Goal: Information Seeking & Learning: Understand process/instructions

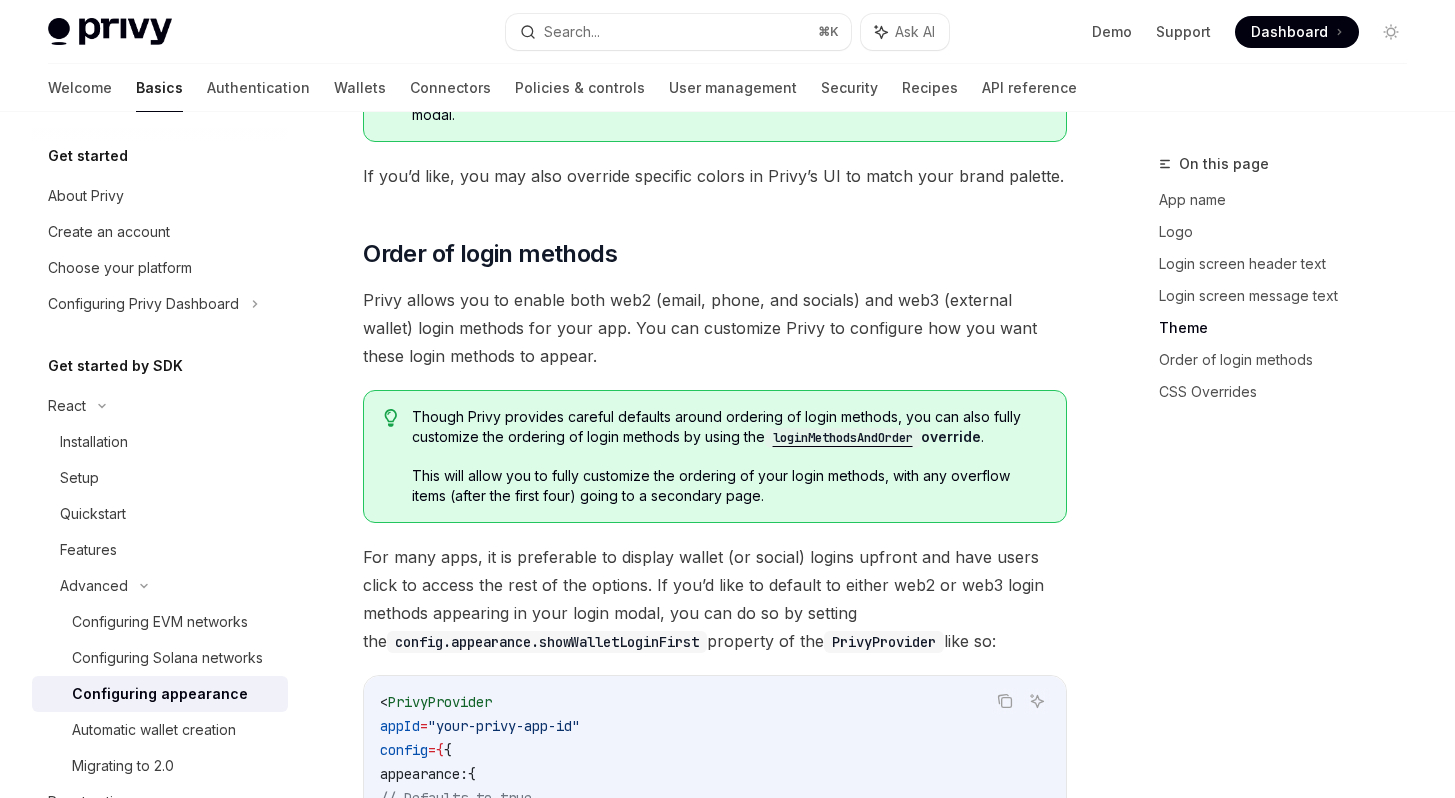
scroll to position [3754, 0]
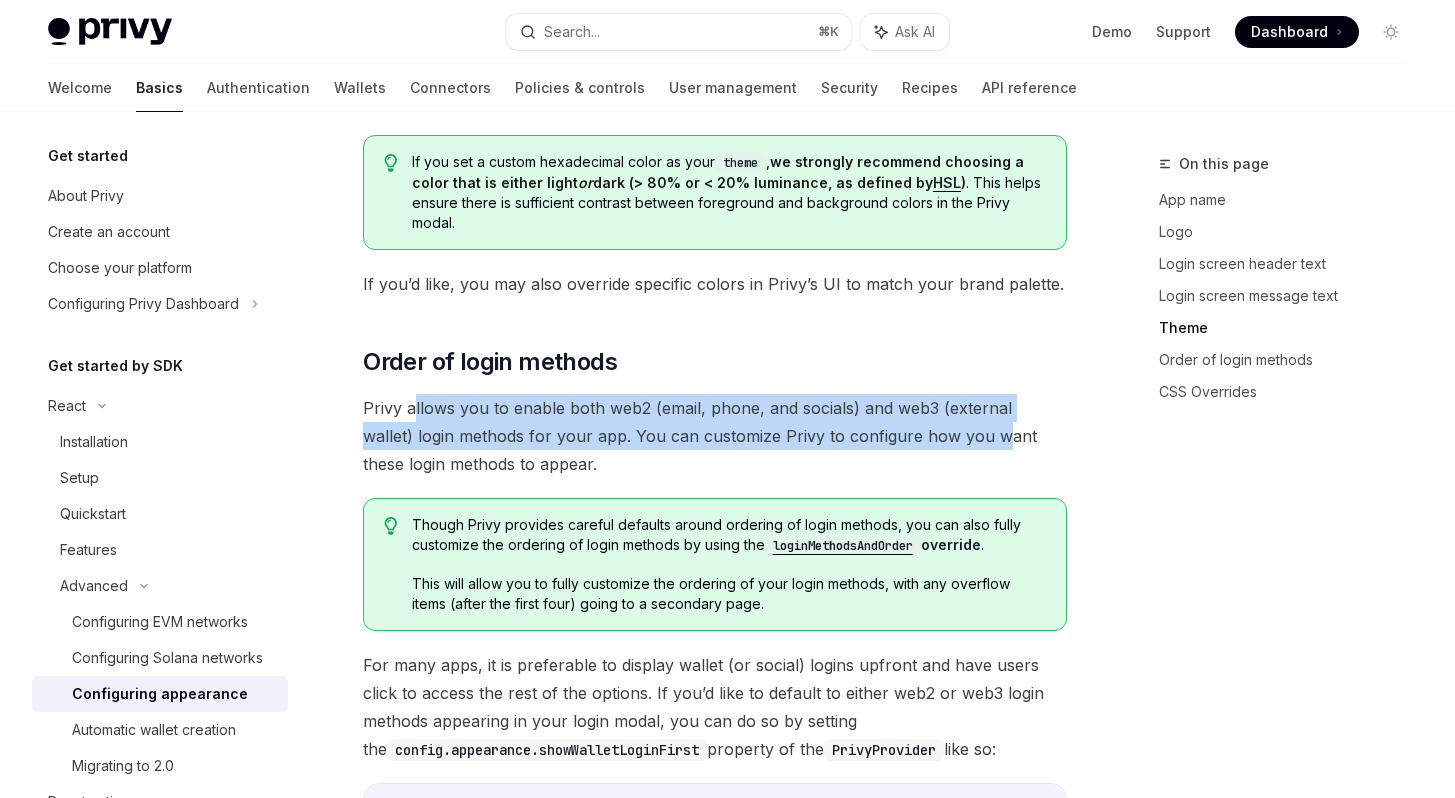
drag, startPoint x: 416, startPoint y: 331, endPoint x: 946, endPoint y: 364, distance: 530.9
click at [946, 394] on span "Privy allows you to enable both web2 (email, phone, and socials) and web3 (exte…" at bounding box center [715, 436] width 704 height 84
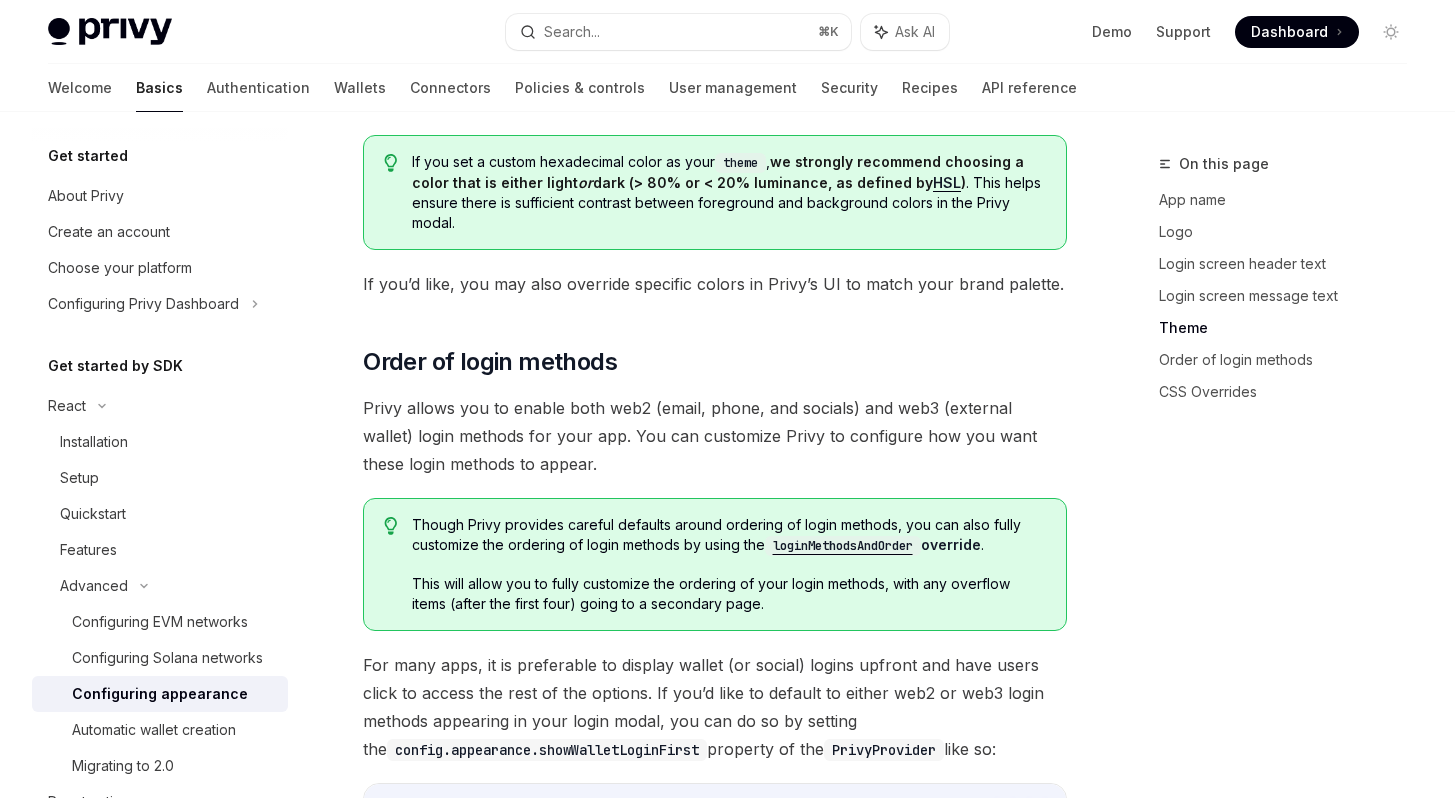
click at [946, 394] on span "Privy allows you to enable both web2 (email, phone, and socials) and web3 (exte…" at bounding box center [715, 436] width 704 height 84
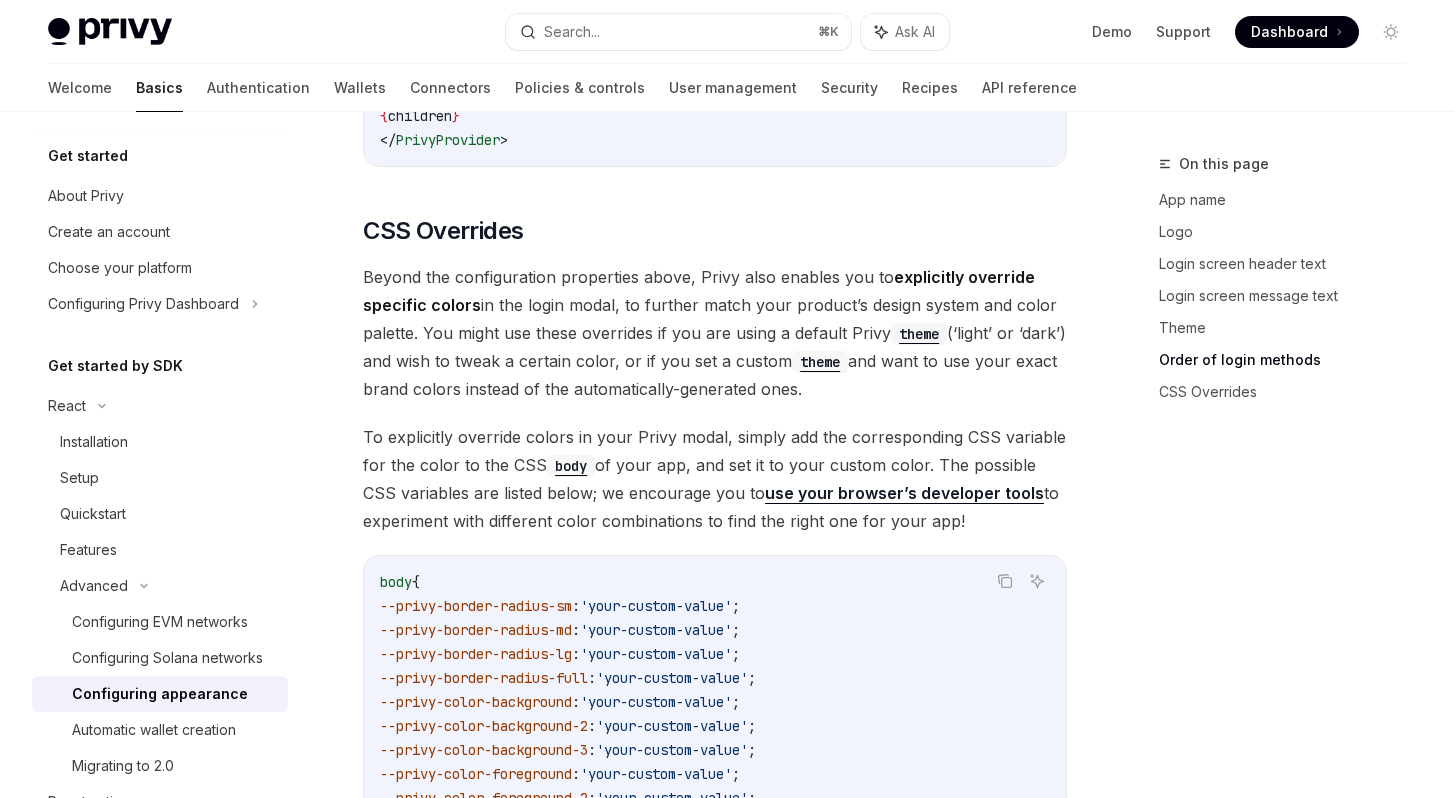
scroll to position [4729, 0]
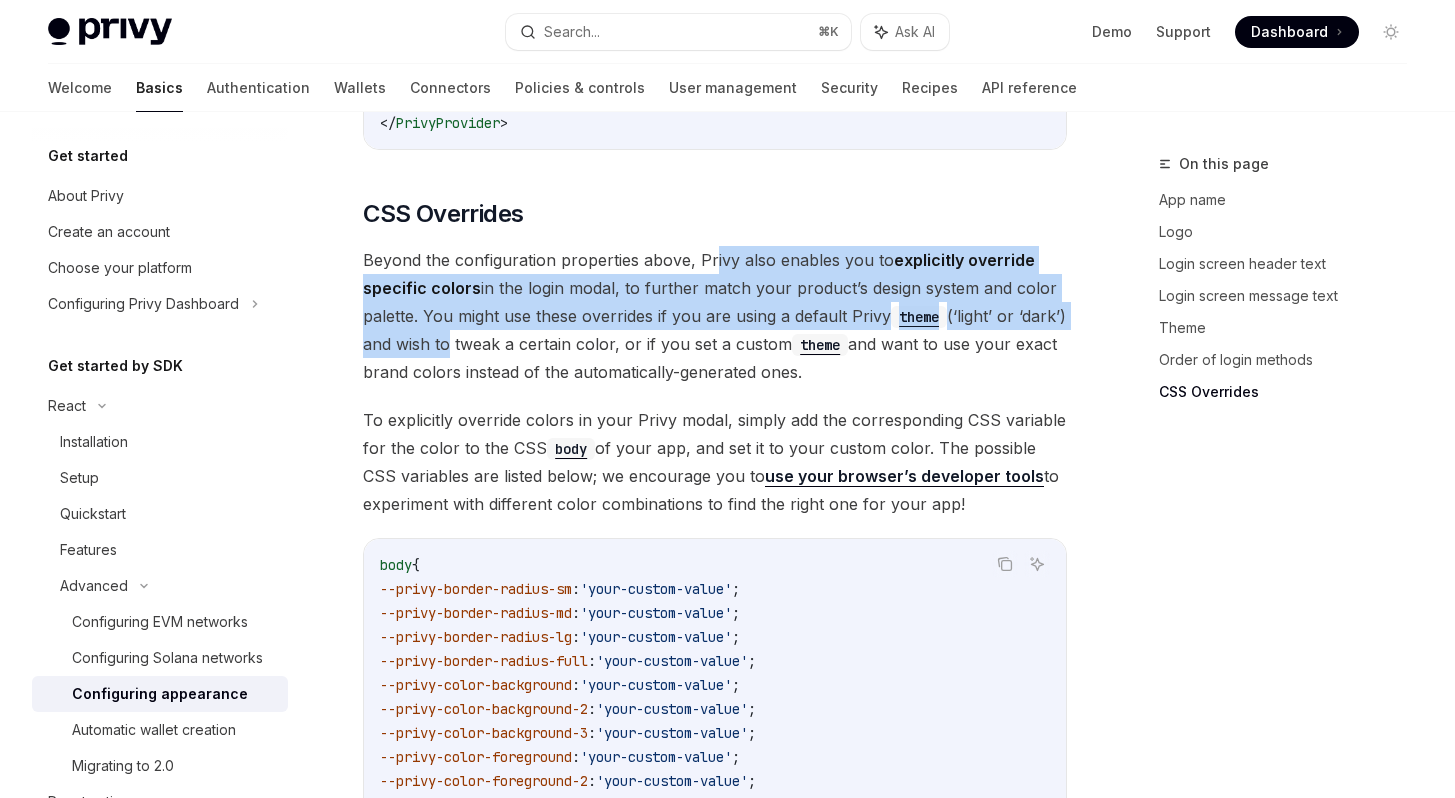
drag, startPoint x: 717, startPoint y: 168, endPoint x: 490, endPoint y: 272, distance: 249.6
click at [490, 272] on span "Beyond the configuration properties above, Privy also enables you to explicitly…" at bounding box center [715, 316] width 704 height 140
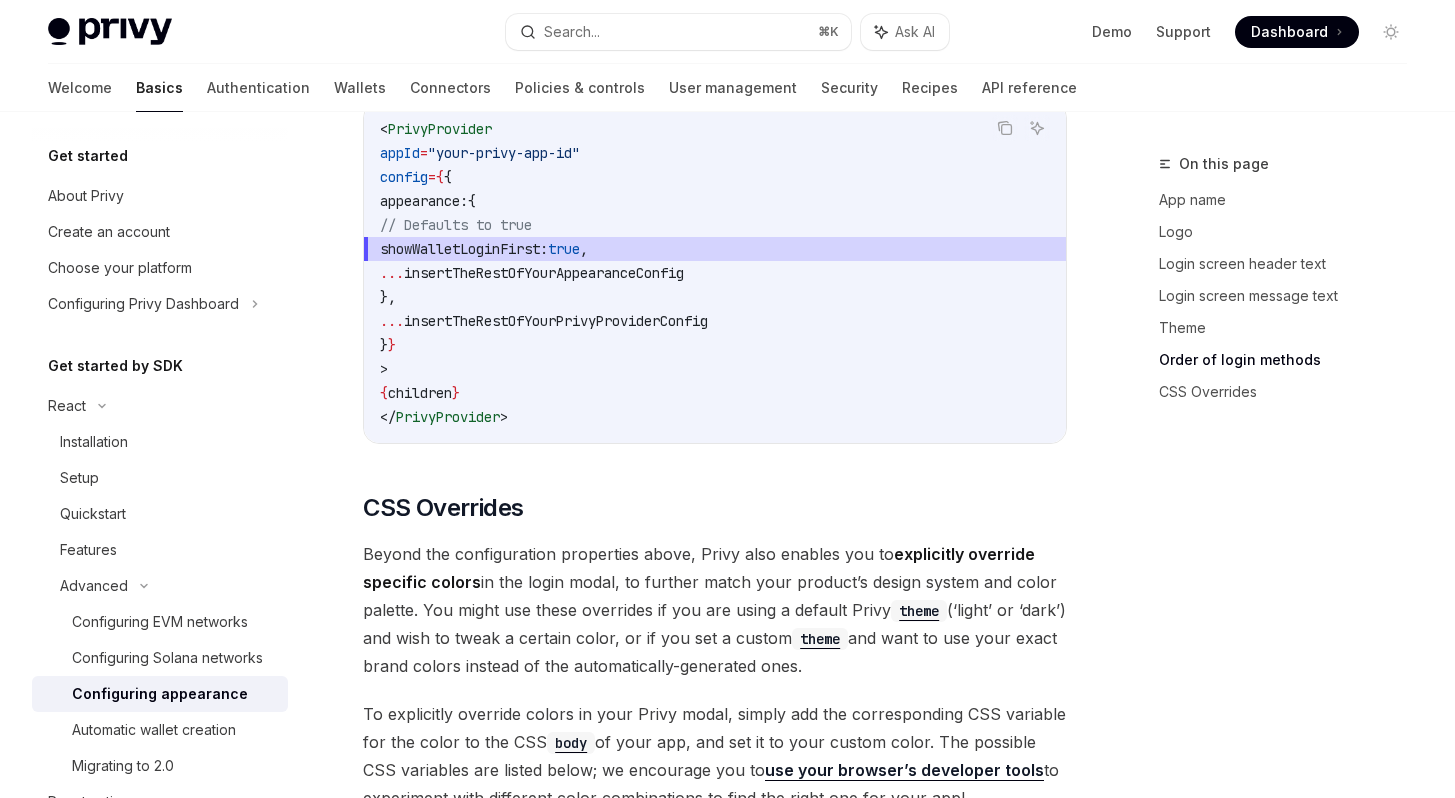
scroll to position [4576, 0]
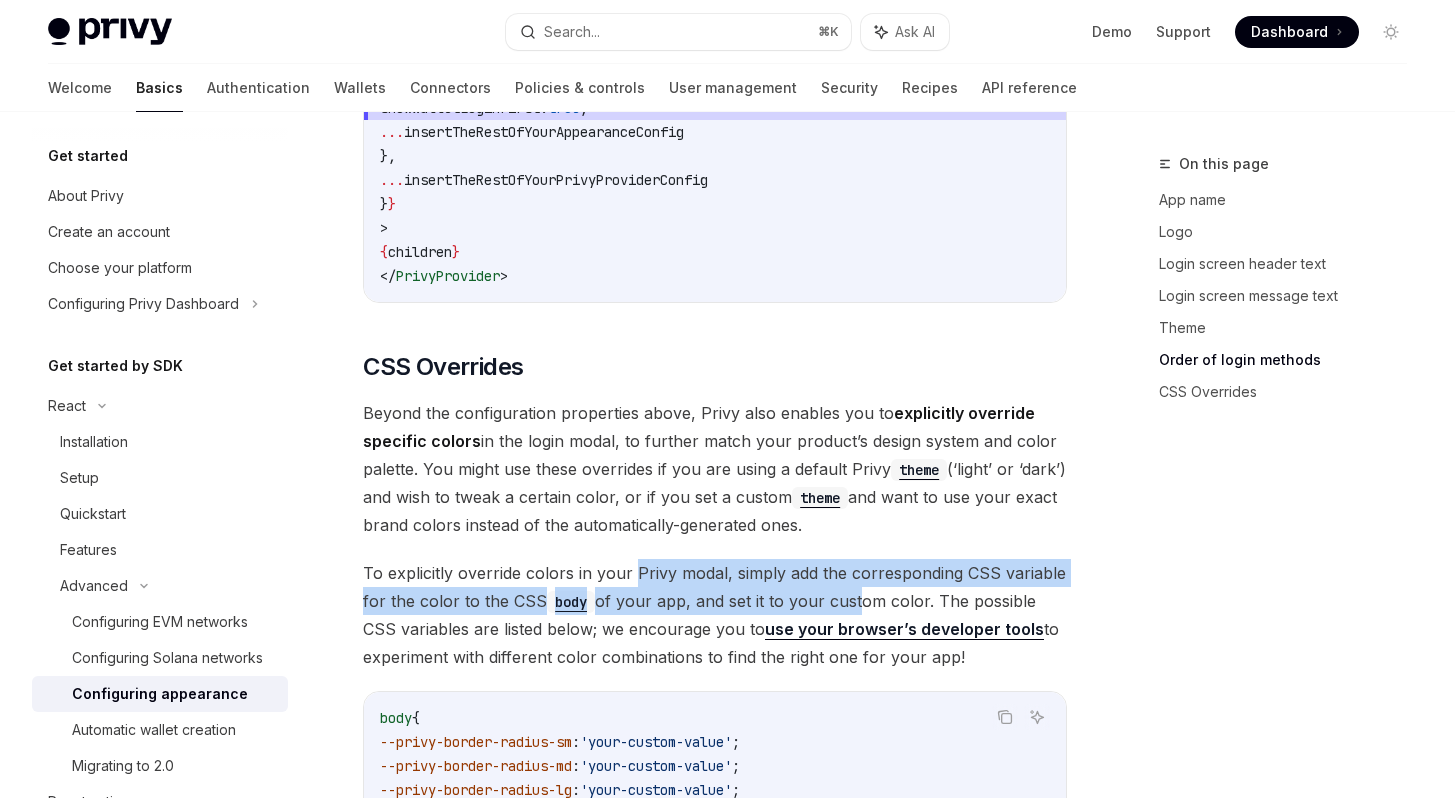
drag, startPoint x: 656, startPoint y: 494, endPoint x: 853, endPoint y: 523, distance: 199.1
click at [853, 559] on span "To explicitly override colors in your Privy modal, simply add the corresponding…" at bounding box center [715, 615] width 704 height 112
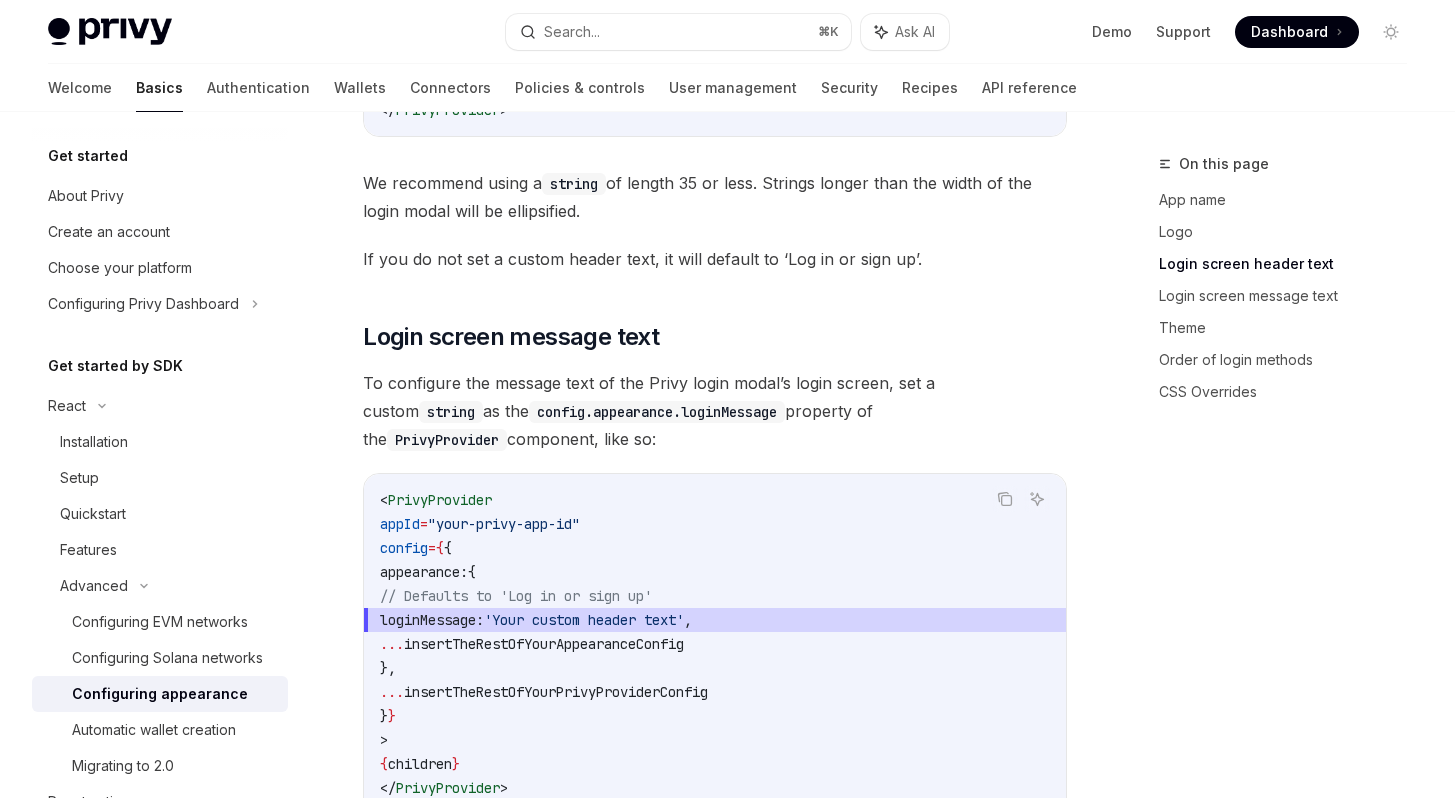
scroll to position [2092, 0]
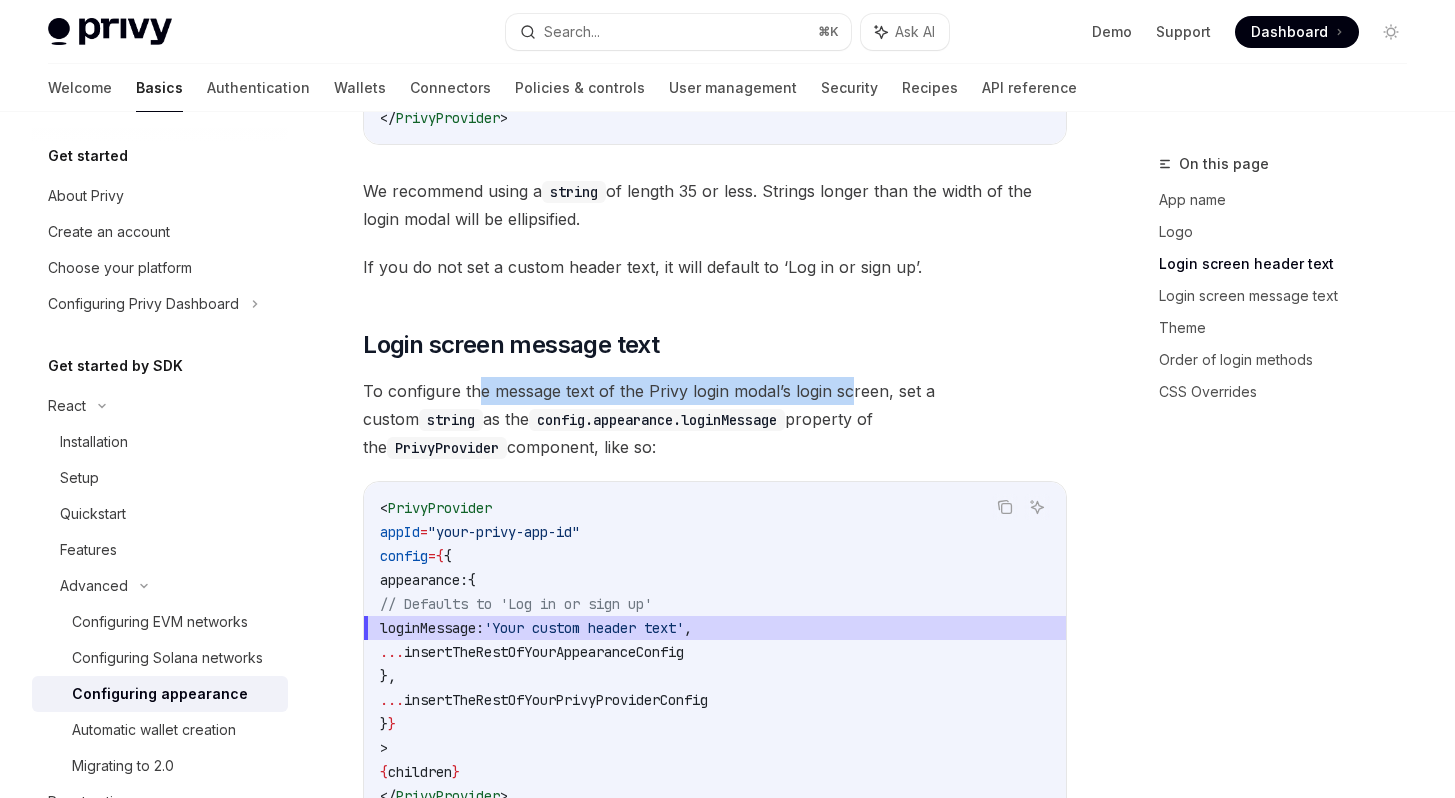
drag, startPoint x: 480, startPoint y: 338, endPoint x: 851, endPoint y: 348, distance: 371.0
click at [851, 377] on span "To configure the message text of the Privy login modal’s login screen, set a cu…" at bounding box center [715, 419] width 704 height 84
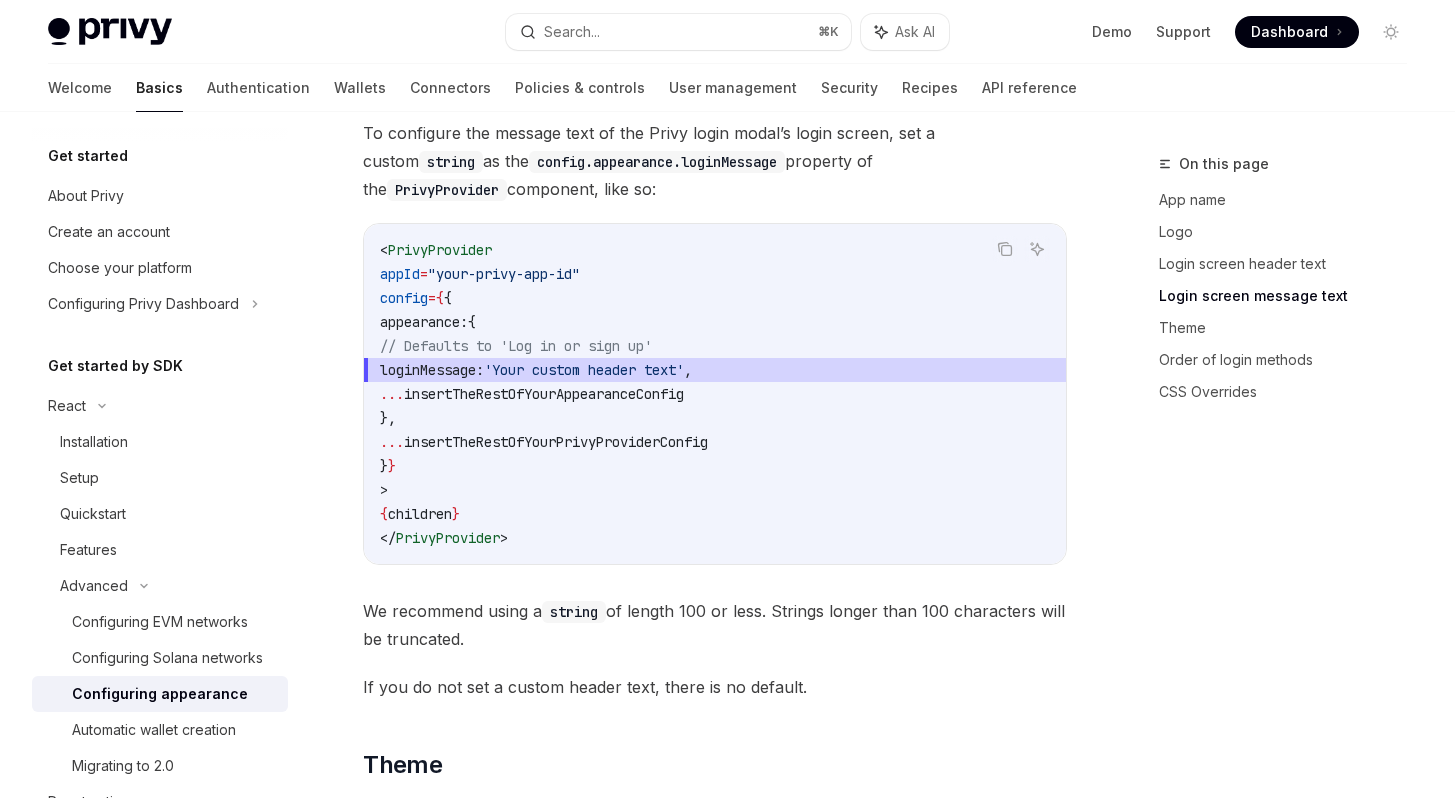
scroll to position [2365, 0]
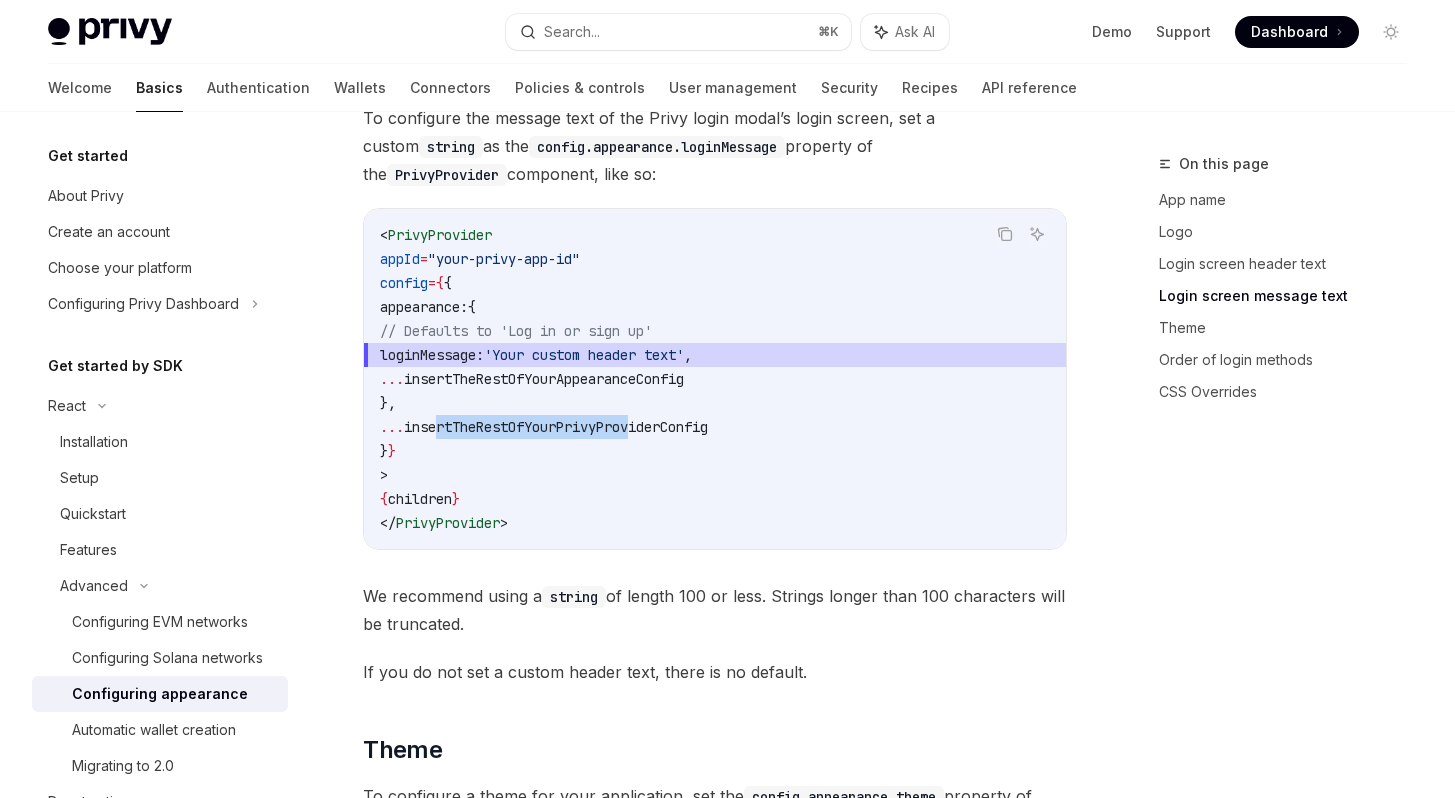
drag, startPoint x: 527, startPoint y: 373, endPoint x: 672, endPoint y: 375, distance: 145.0
click at [672, 418] on span "insertTheRestOfYourPrivyProviderConfig" at bounding box center [556, 427] width 304 height 18
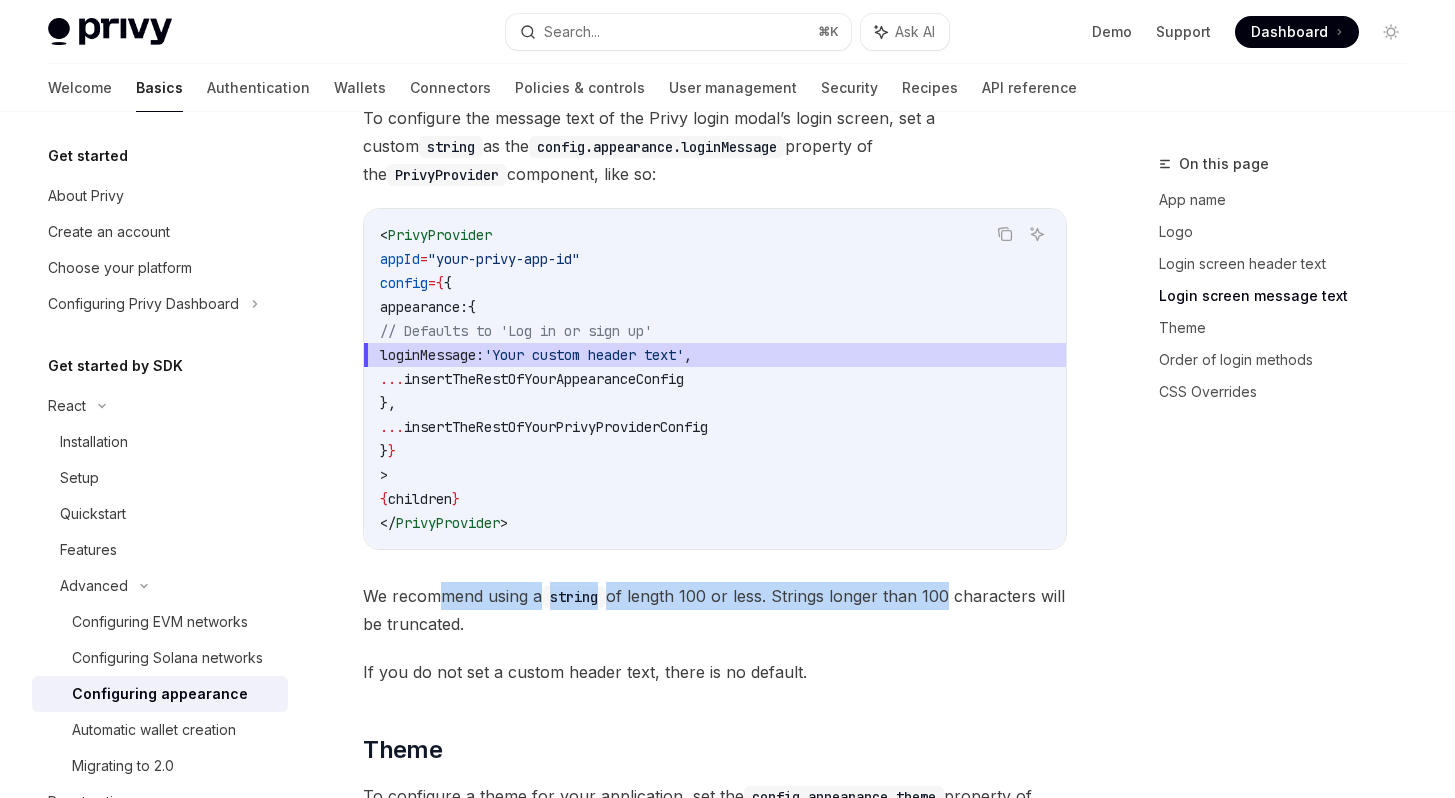
drag, startPoint x: 594, startPoint y: 544, endPoint x: 939, endPoint y: 551, distance: 345.0
click at [939, 582] on span "We recommend using a string of length 100 or less. Strings longer than 100 char…" at bounding box center [715, 610] width 704 height 56
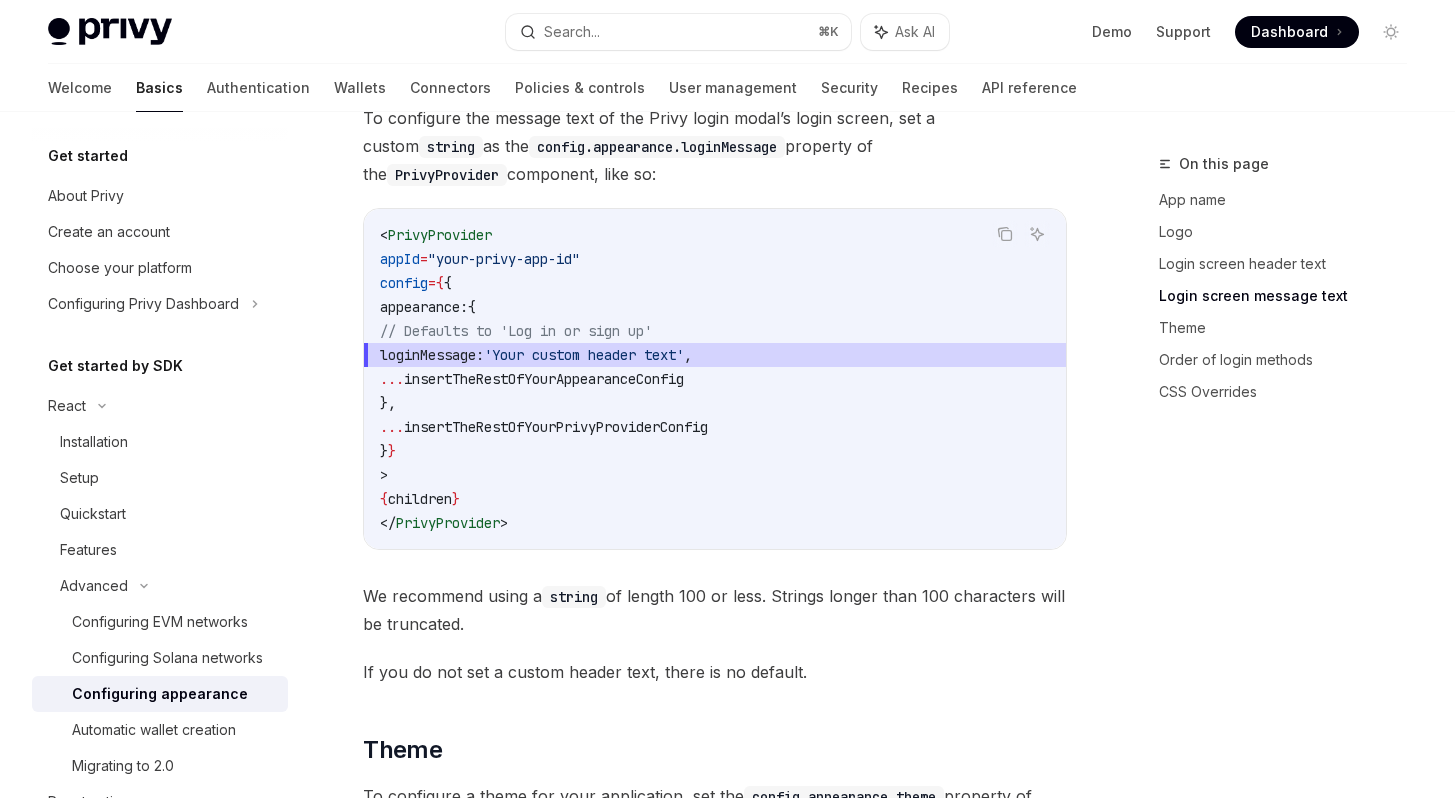
scroll to position [2541, 0]
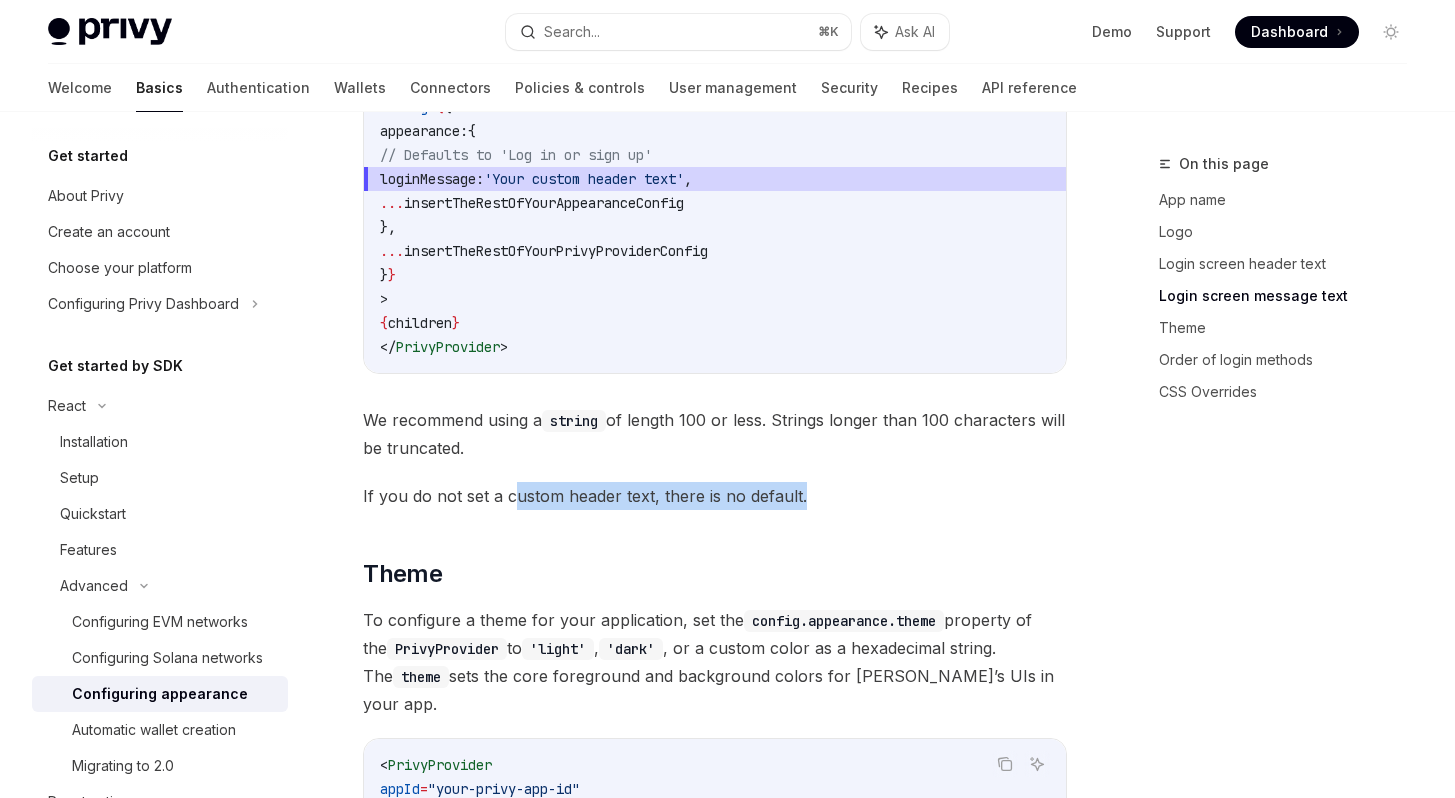
drag, startPoint x: 515, startPoint y: 457, endPoint x: 806, endPoint y: 455, distance: 290.9
click at [806, 482] on span "If you do not set a custom header text, there is no default." at bounding box center [715, 496] width 704 height 28
click at [803, 482] on span "If you do not set a custom header text, there is no default." at bounding box center [715, 496] width 704 height 28
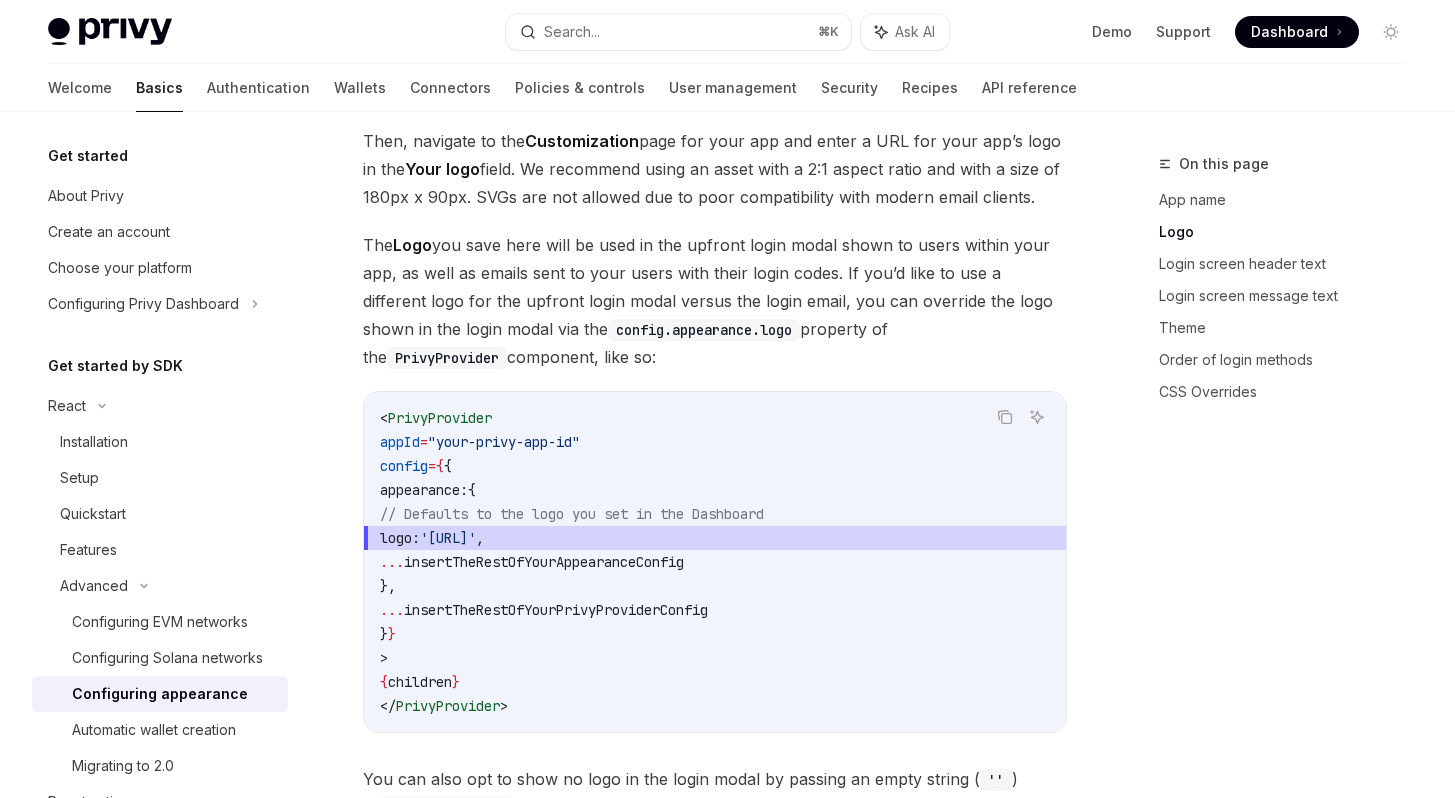
scroll to position [884, 0]
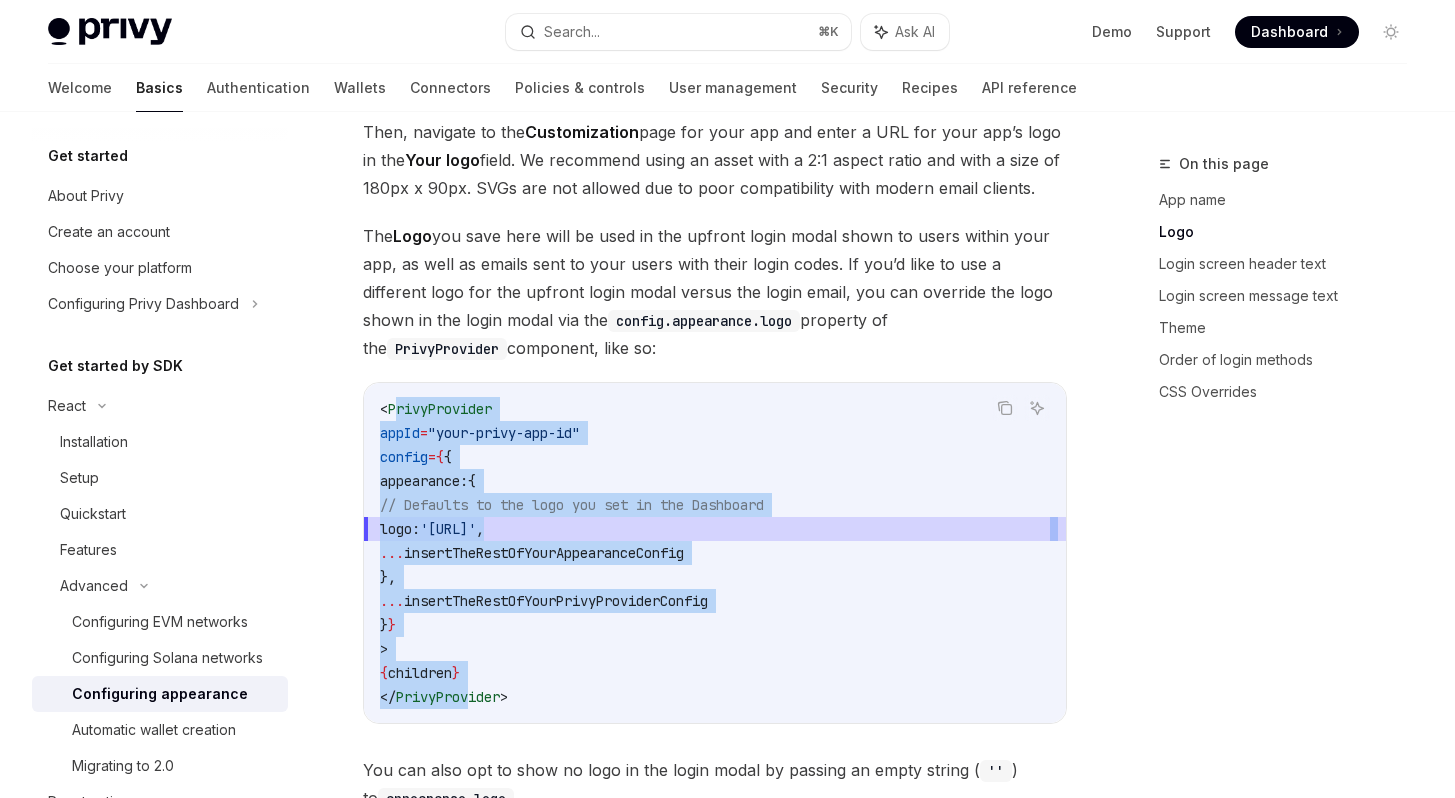
drag, startPoint x: 424, startPoint y: 370, endPoint x: 468, endPoint y: 646, distance: 279.4
click at [468, 646] on code "< PrivyProvider appId = "your-privy-app-id" config = { { appearance: { // Defau…" at bounding box center [715, 553] width 670 height 312
click at [456, 472] on span "appearance:" at bounding box center [424, 481] width 88 height 18
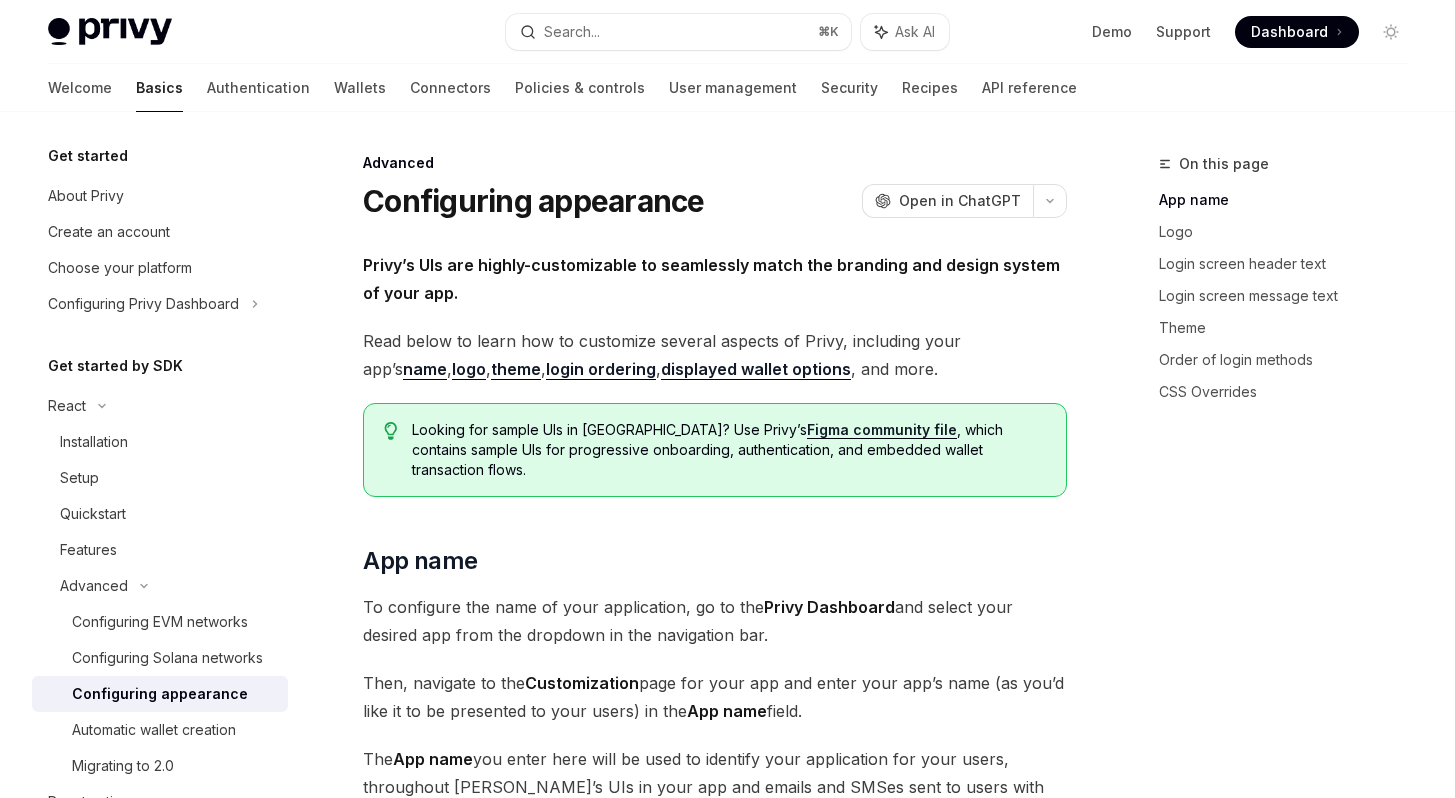
scroll to position [0, 0]
drag, startPoint x: 511, startPoint y: 273, endPoint x: 710, endPoint y: 263, distance: 199.2
click at [710, 263] on strong "Privy’s UIs are highly-customizable to seamlessly match the branding and design…" at bounding box center [711, 280] width 697 height 48
click at [982, 209] on span "Open in ChatGPT" at bounding box center [960, 202] width 122 height 20
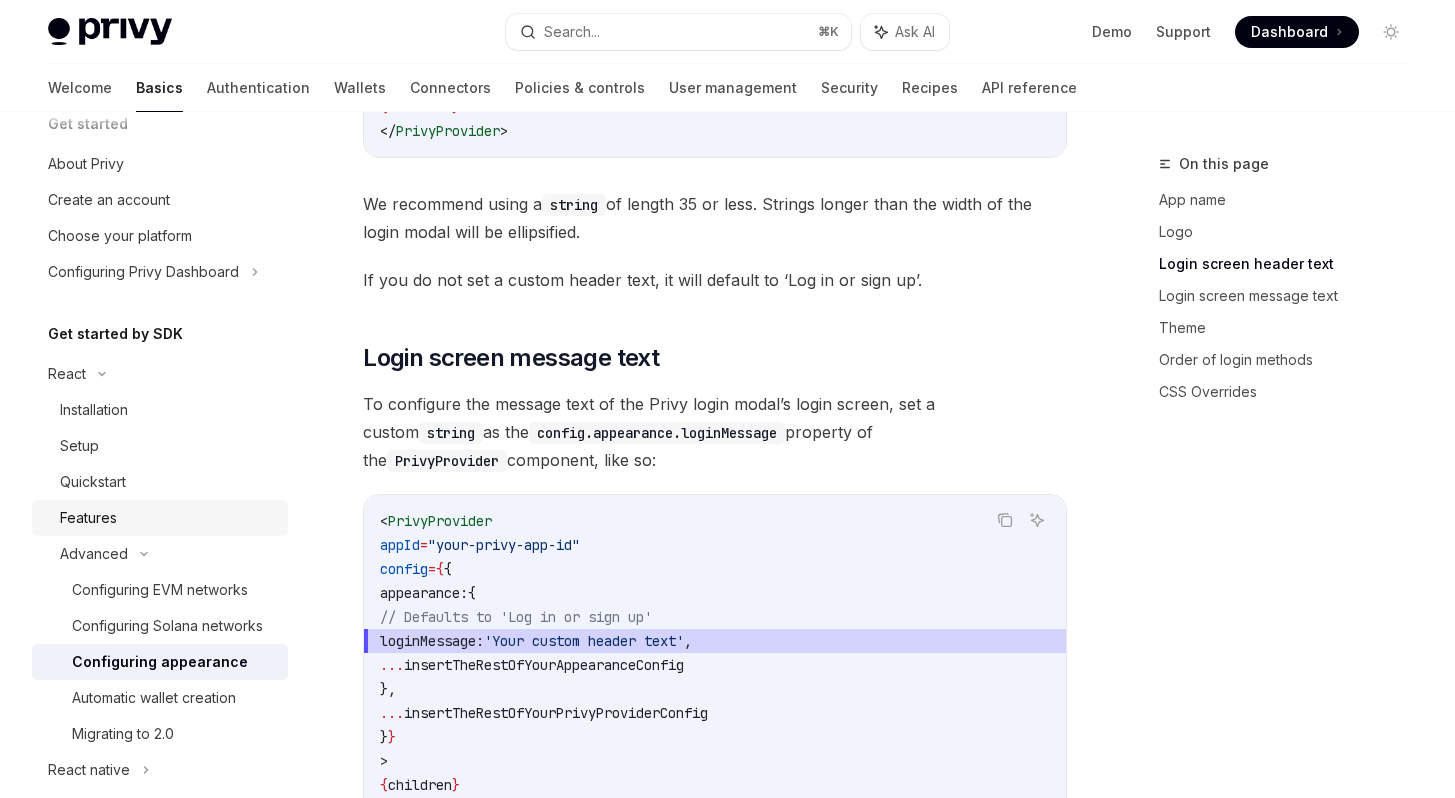
scroll to position [33, 0]
click at [82, 549] on div "Advanced" at bounding box center [94, 553] width 68 height 24
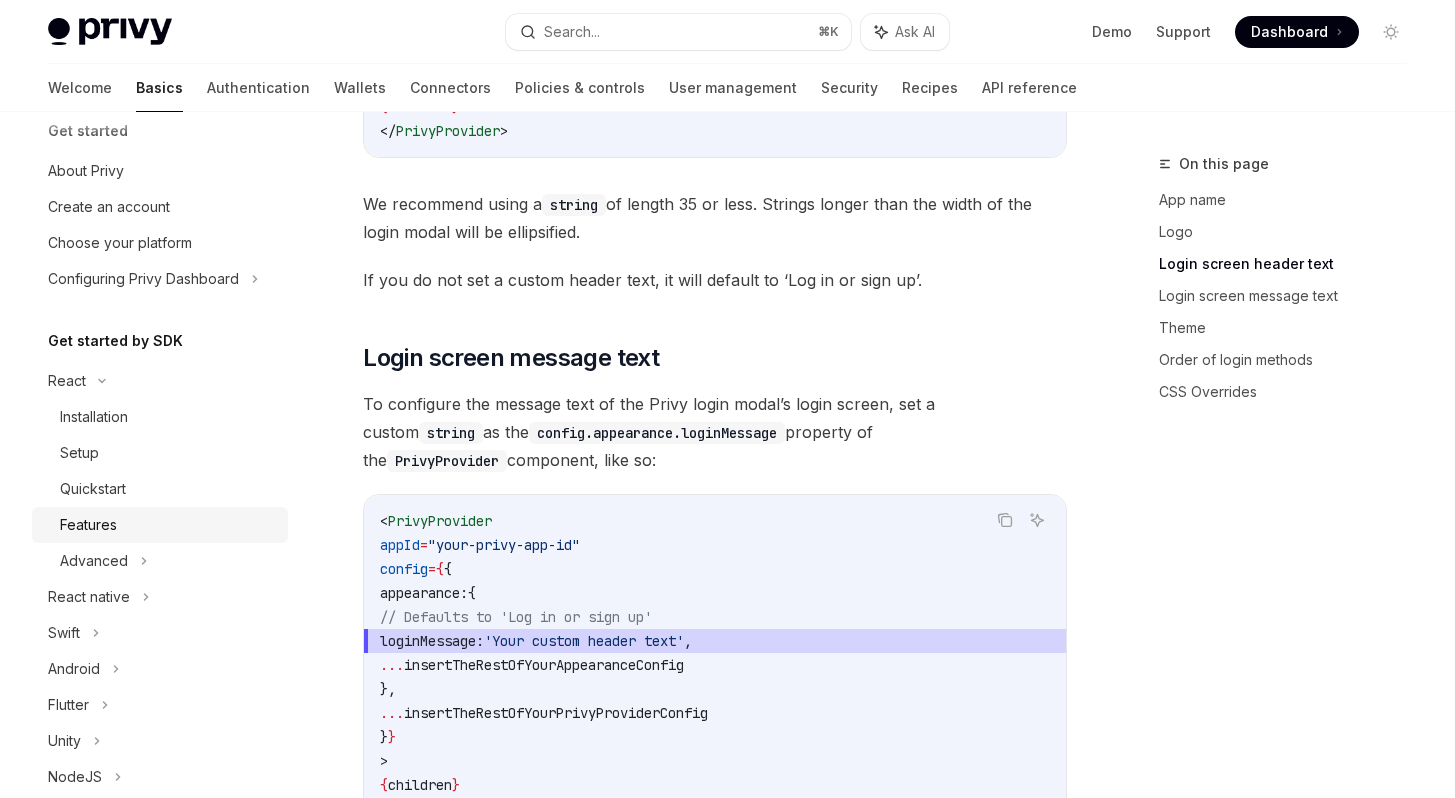
scroll to position [5, 0]
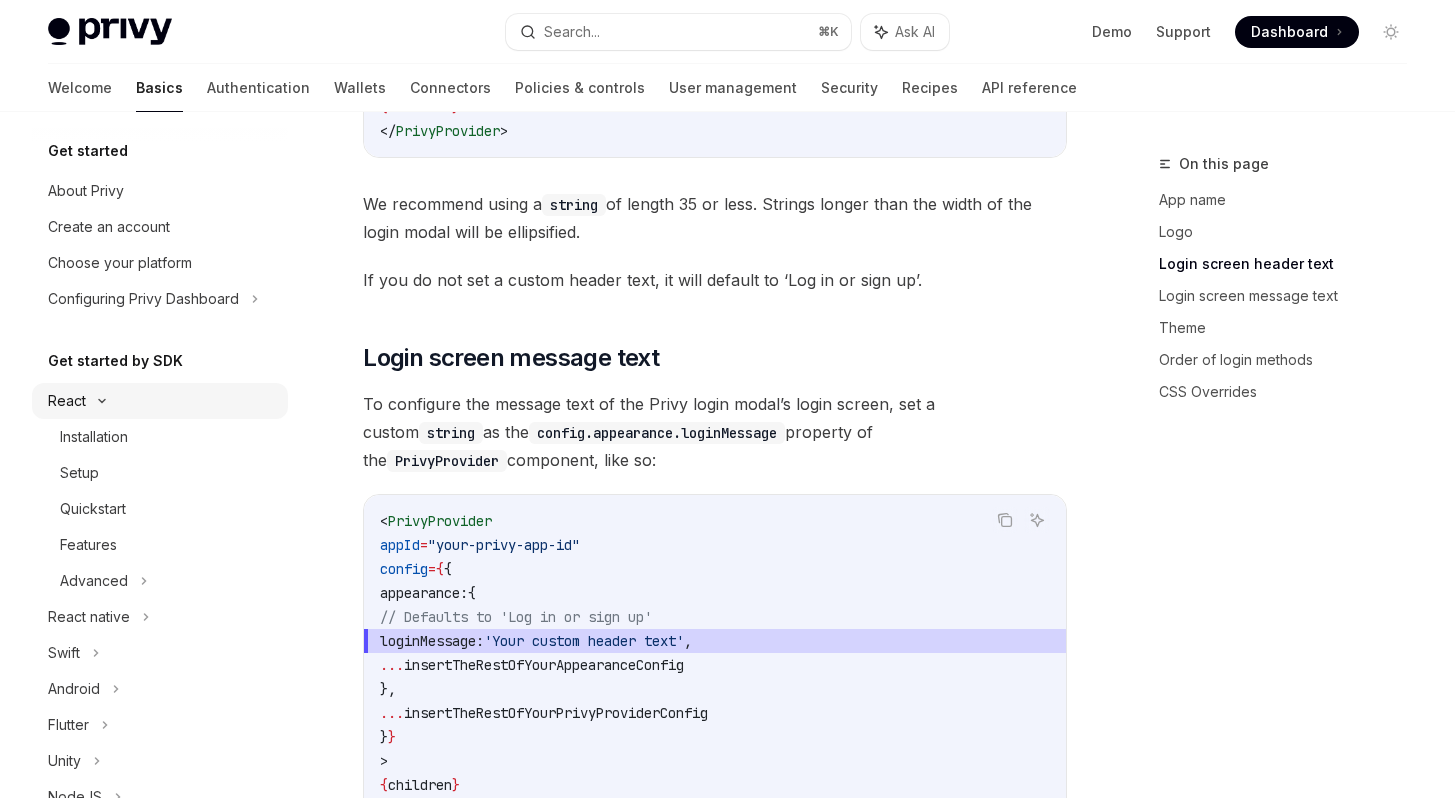
click at [111, 398] on icon at bounding box center [102, 401] width 24 height 8
click at [132, 401] on div "React" at bounding box center [160, 401] width 256 height 36
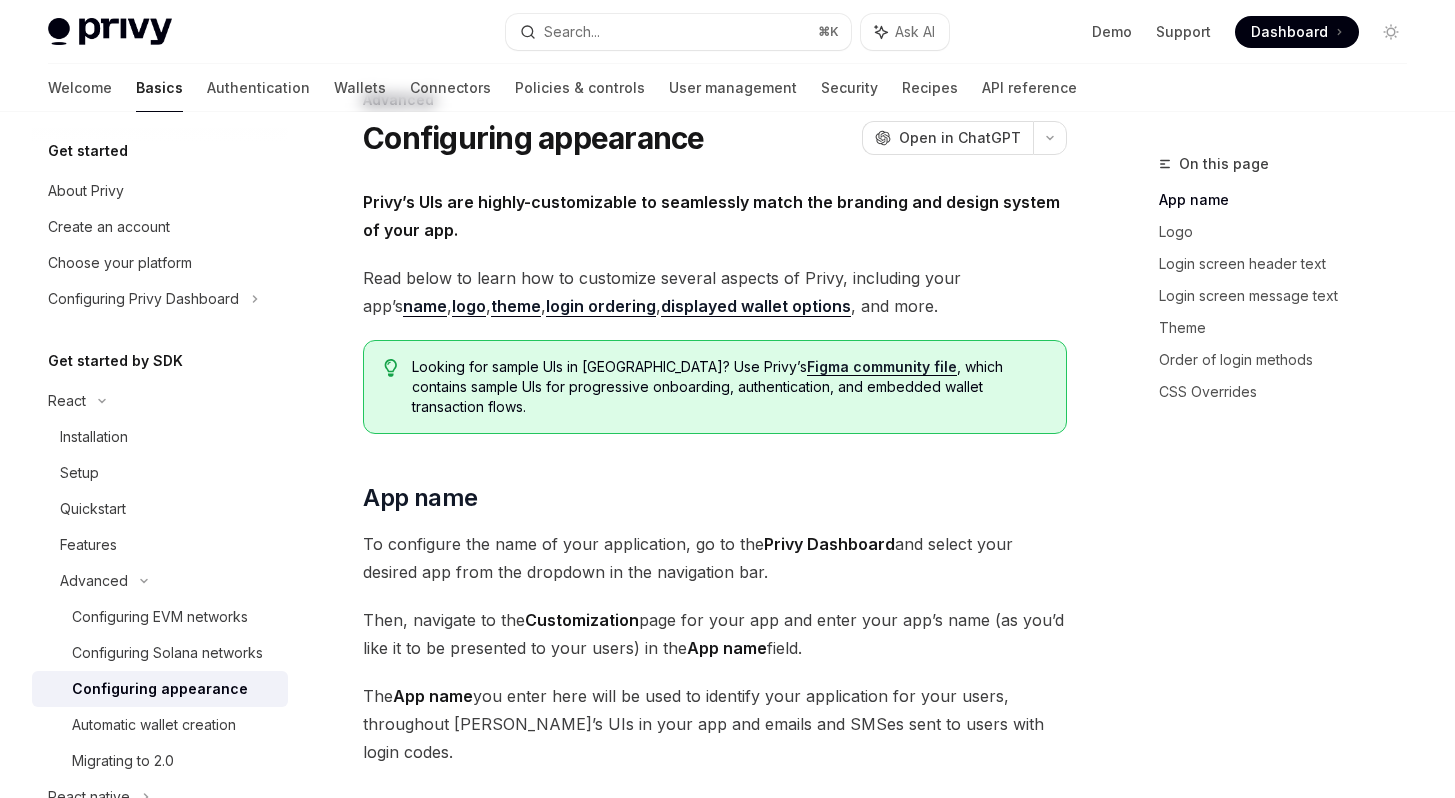
scroll to position [0, 0]
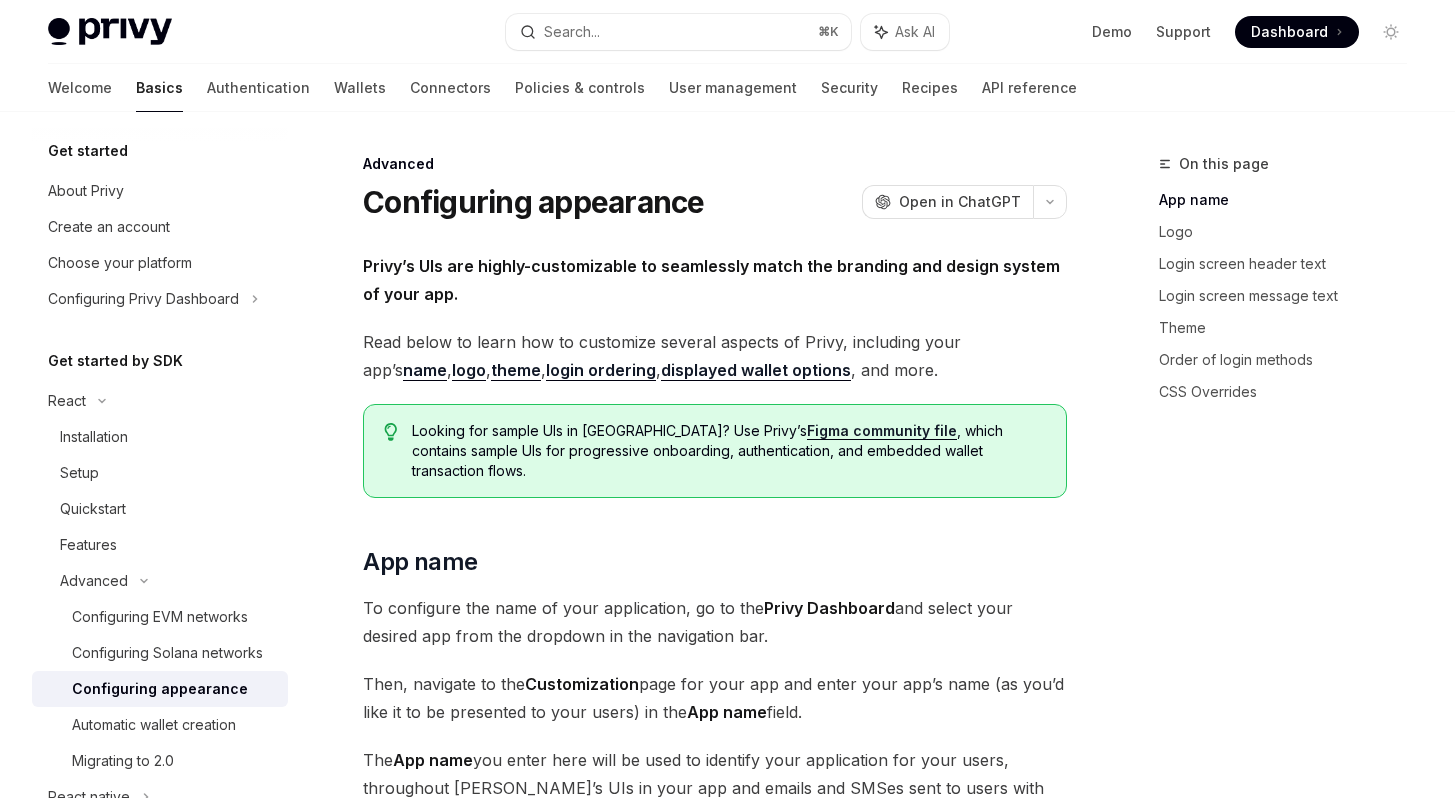
click at [1214, 159] on span "On this page" at bounding box center [1224, 164] width 90 height 24
click at [1203, 200] on link "App name" at bounding box center [1291, 200] width 264 height 32
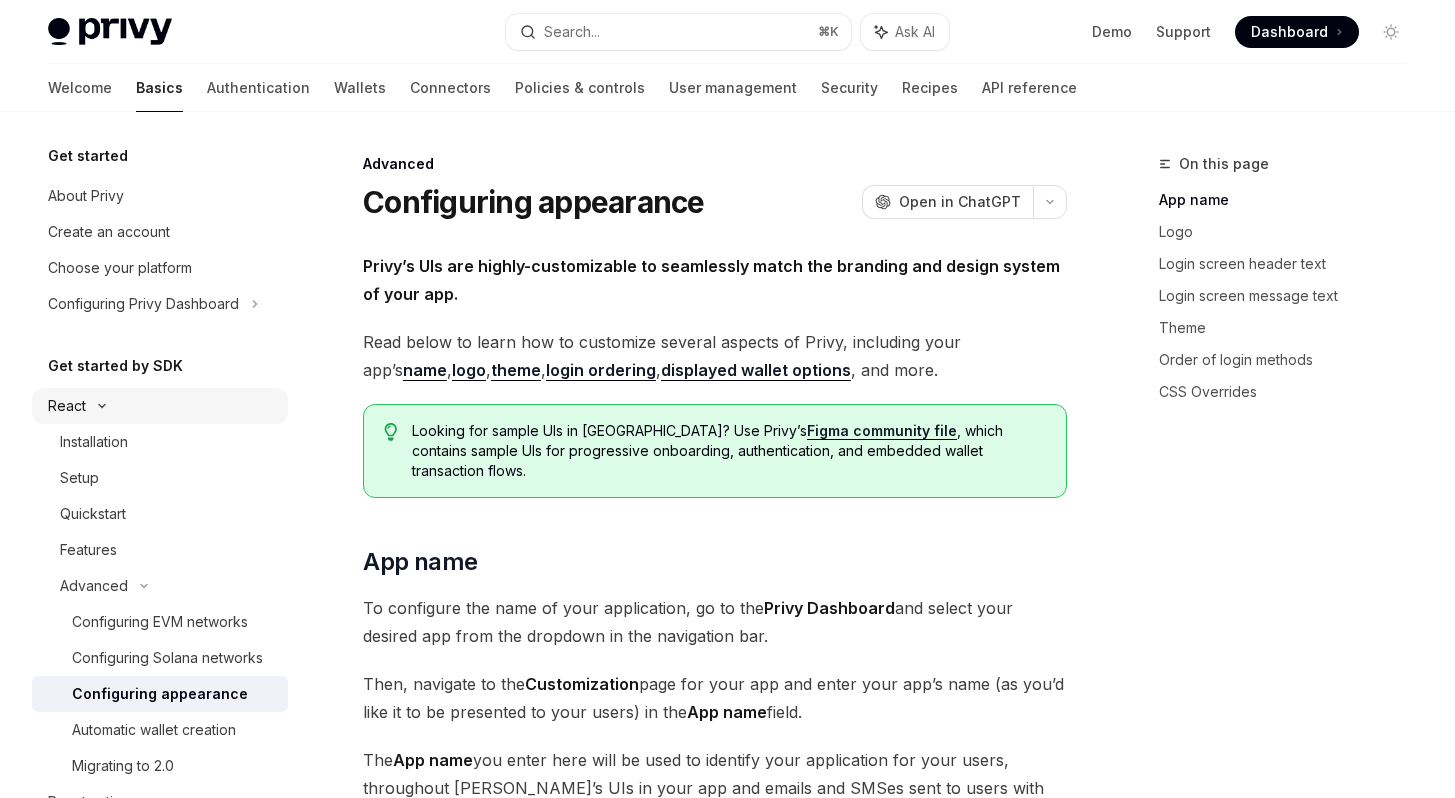
click at [164, 407] on div "React" at bounding box center [160, 406] width 256 height 36
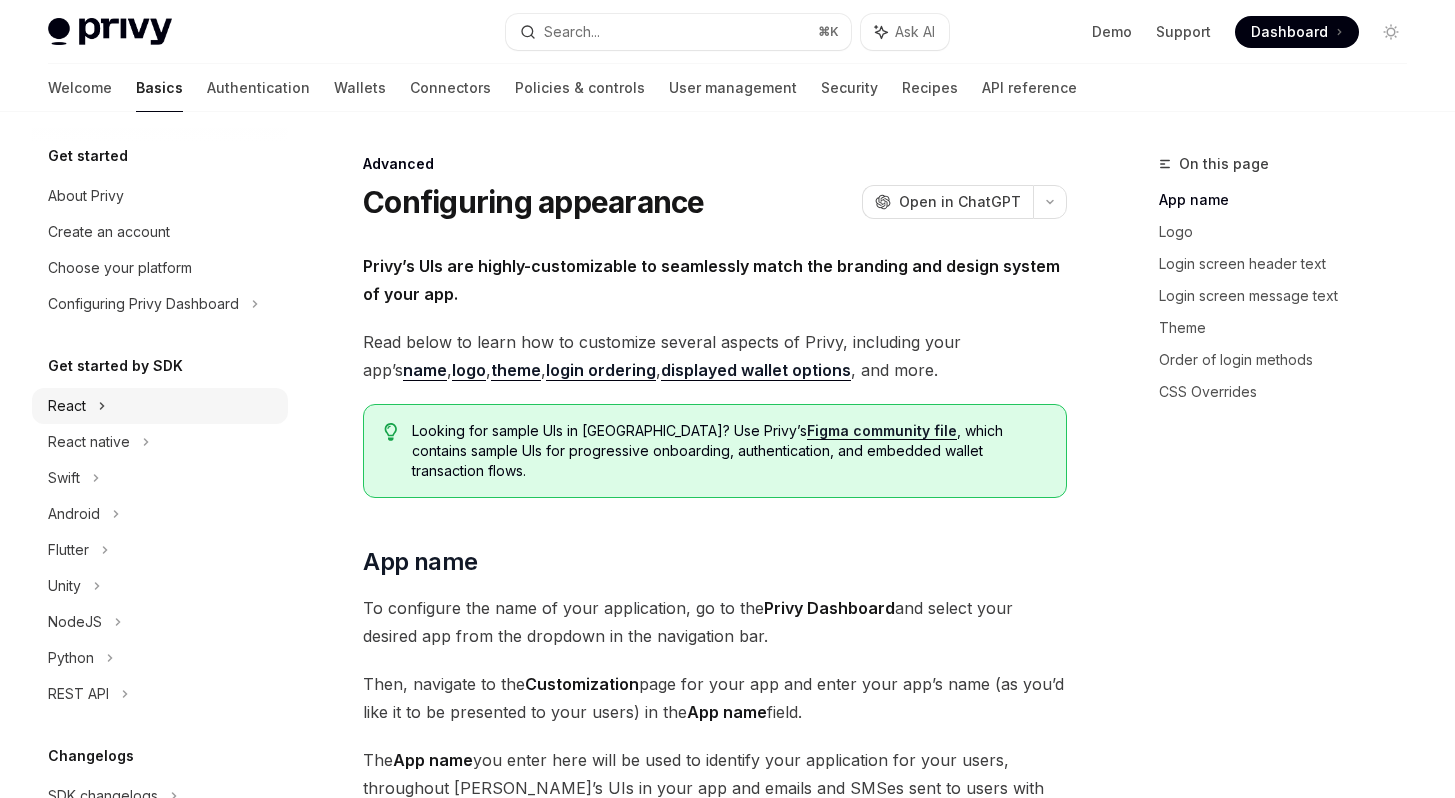
click at [149, 398] on div "React" at bounding box center [160, 406] width 256 height 36
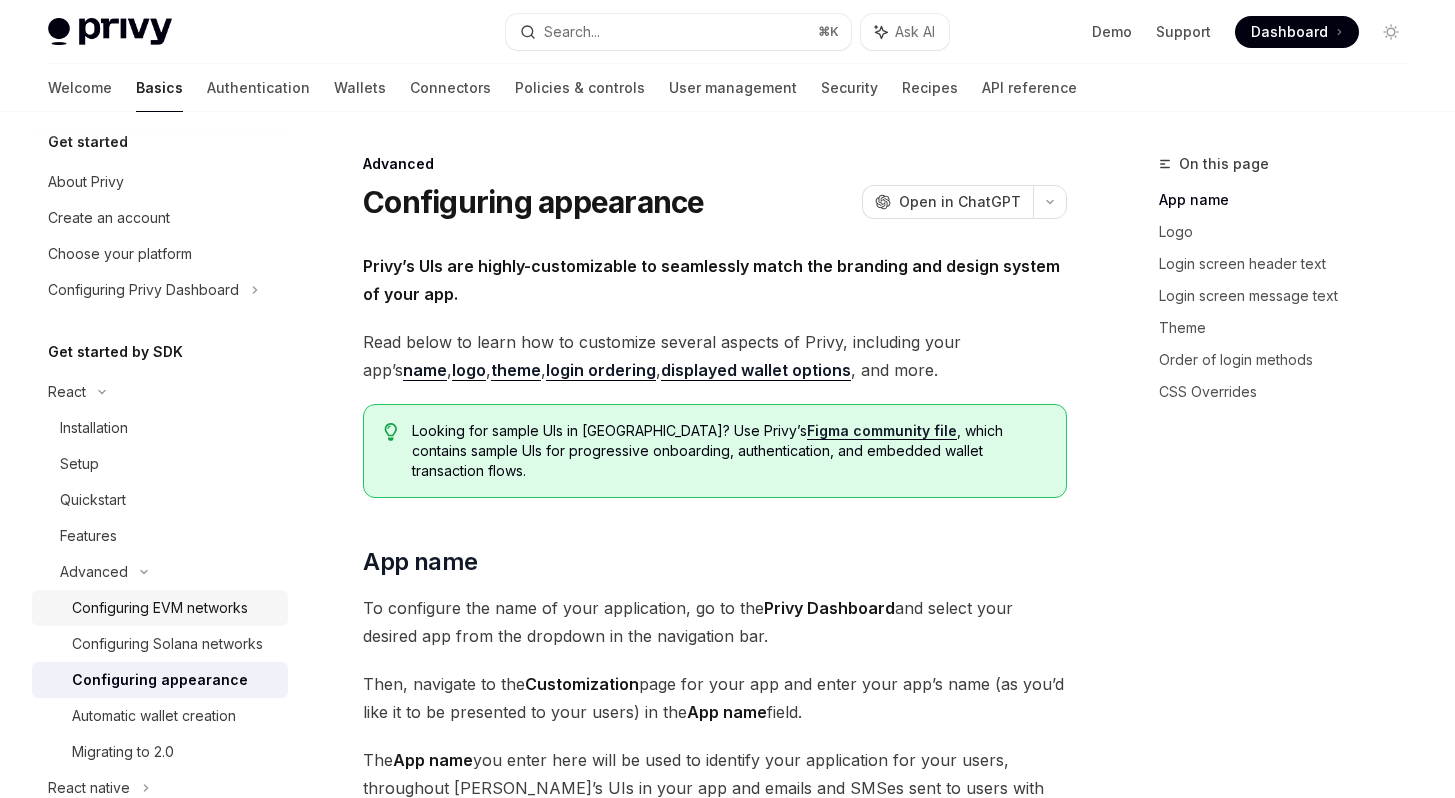
scroll to position [127, 0]
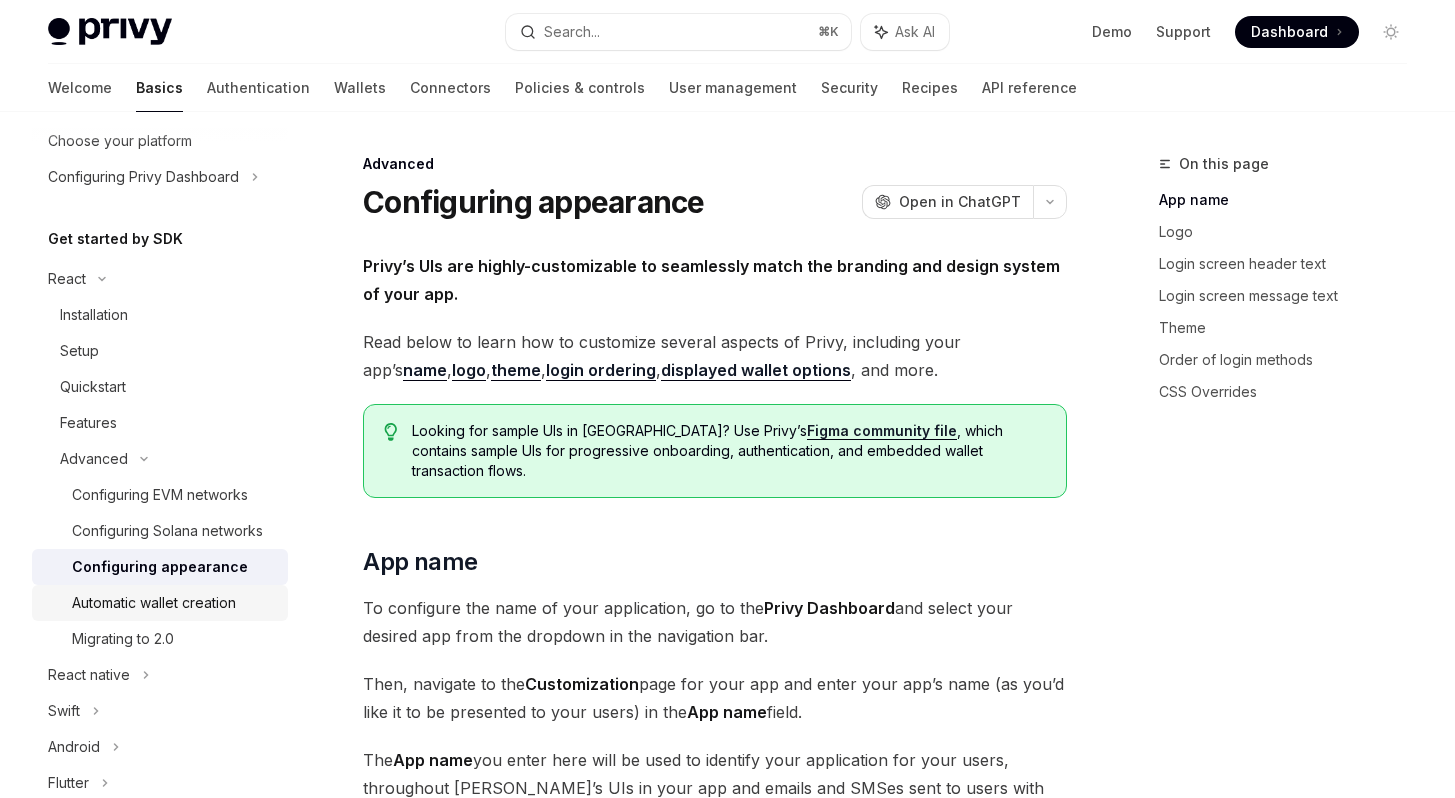
click at [215, 615] on div "Automatic wallet creation" at bounding box center [154, 603] width 164 height 24
type textarea "*"
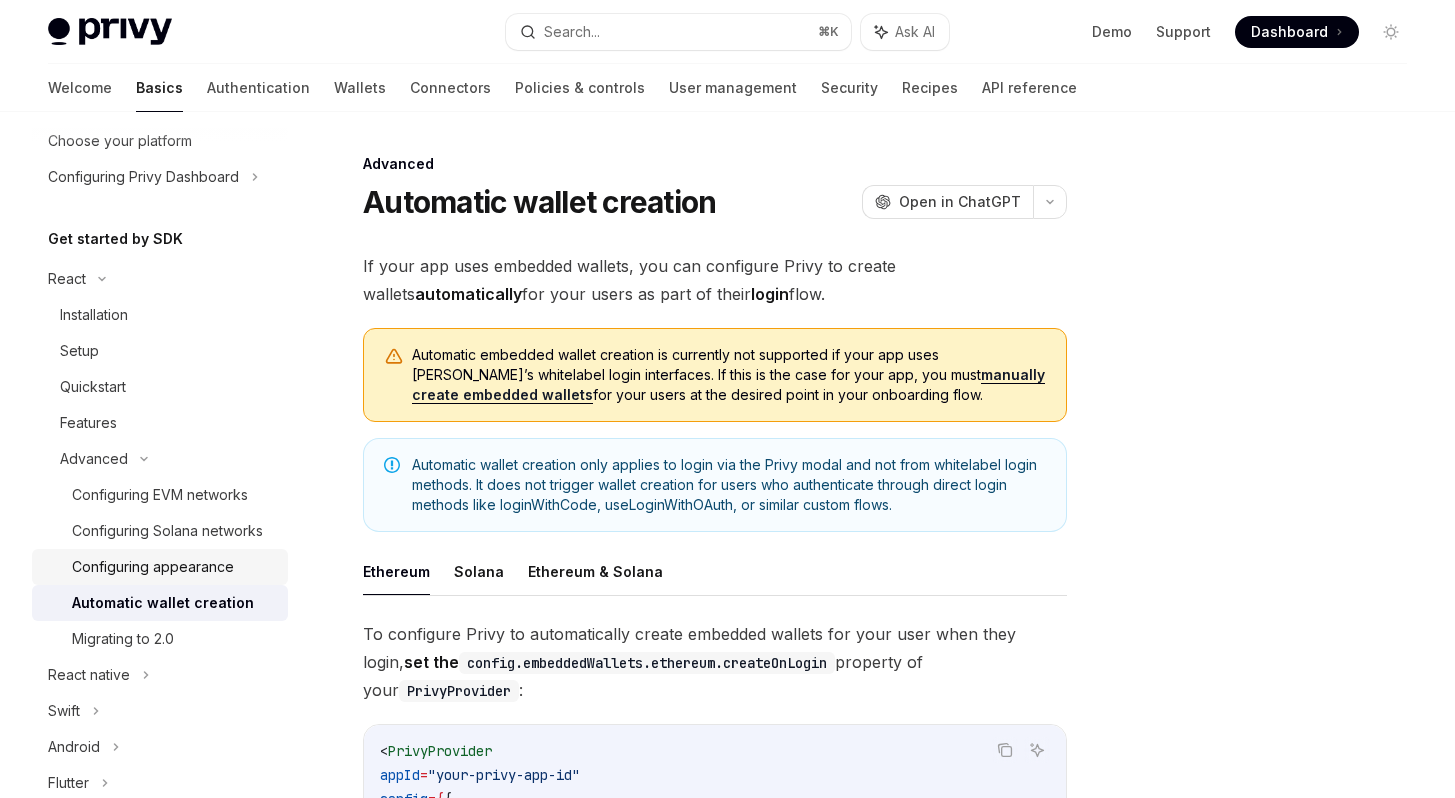
click at [201, 579] on div "Configuring appearance" at bounding box center [153, 567] width 162 height 24
click at [164, 579] on div "Configuring appearance" at bounding box center [153, 567] width 162 height 24
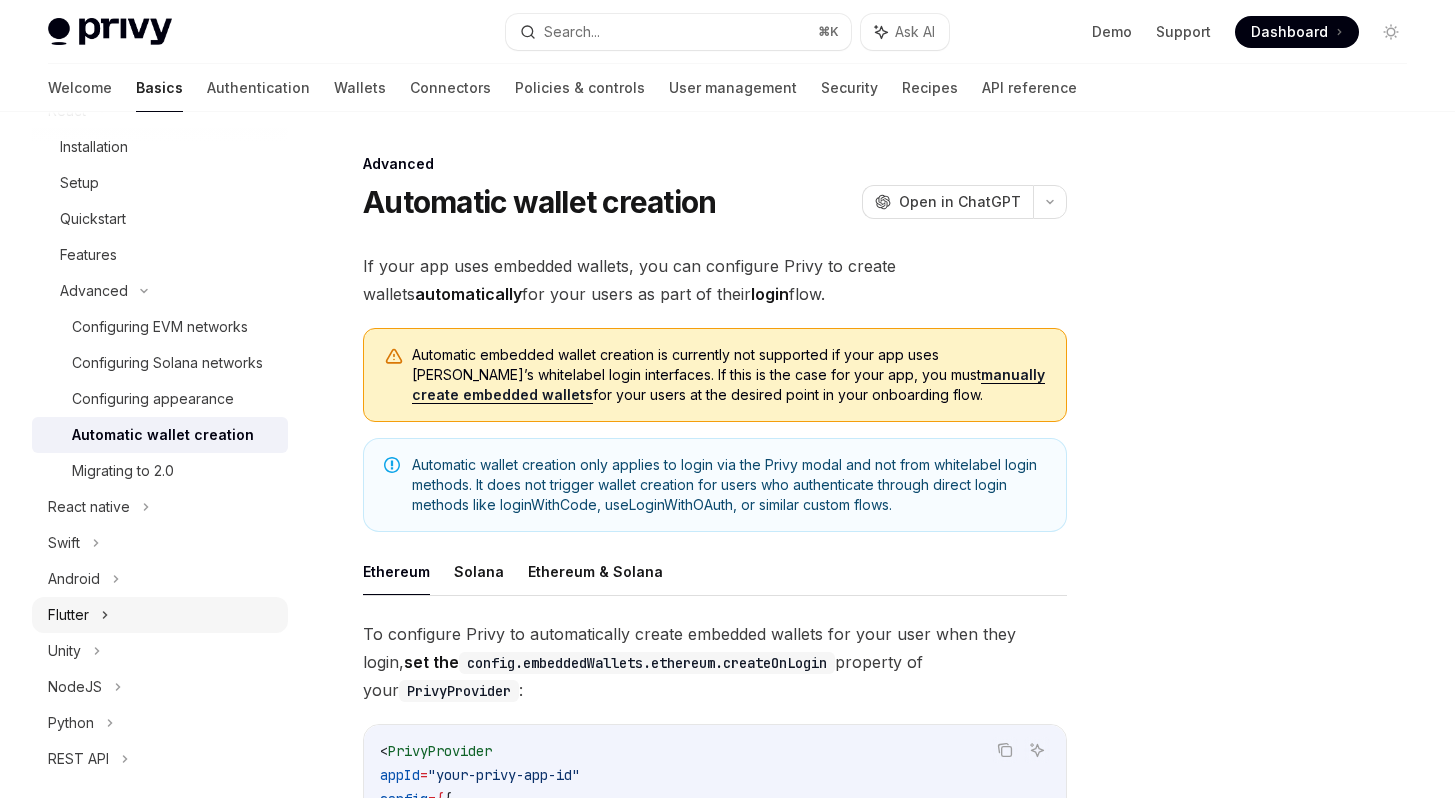
scroll to position [303, 0]
